Goal: Entertainment & Leisure: Consume media (video, audio)

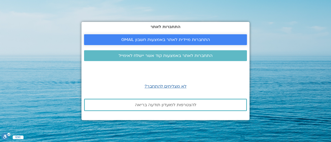
click at [172, 38] on span "התחברות מיידית לאתר באמצעות חשבון GMAIL" at bounding box center [165, 39] width 89 height 5
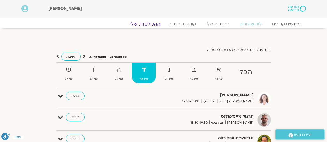
click at [142, 22] on link "ההקלטות שלי" at bounding box center [144, 24] width 43 height 6
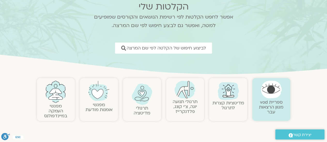
scroll to position [52, 0]
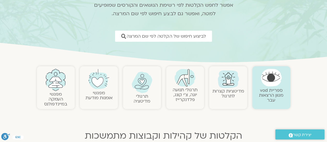
click at [139, 90] on img at bounding box center [141, 82] width 21 height 21
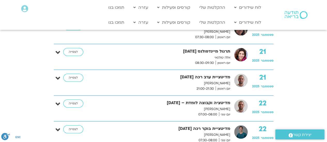
scroll to position [1140, 0]
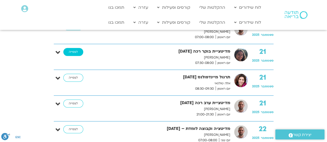
click at [68, 48] on link "לצפייה" at bounding box center [73, 52] width 20 height 8
